Goal: Transaction & Acquisition: Book appointment/travel/reservation

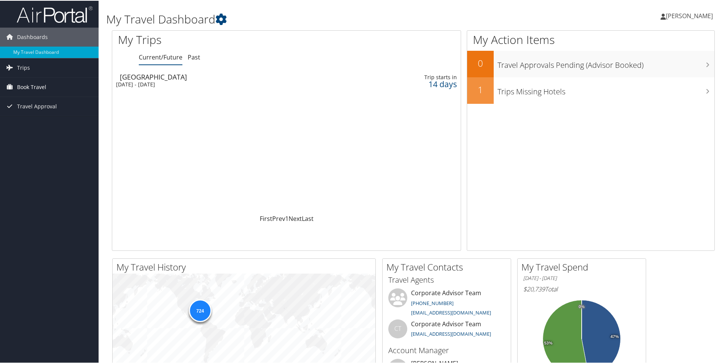
click at [27, 87] on span "Book Travel" at bounding box center [31, 86] width 29 height 19
click at [28, 124] on link "Book/Manage Online Trips" at bounding box center [49, 124] width 99 height 11
